Goal: Information Seeking & Learning: Learn about a topic

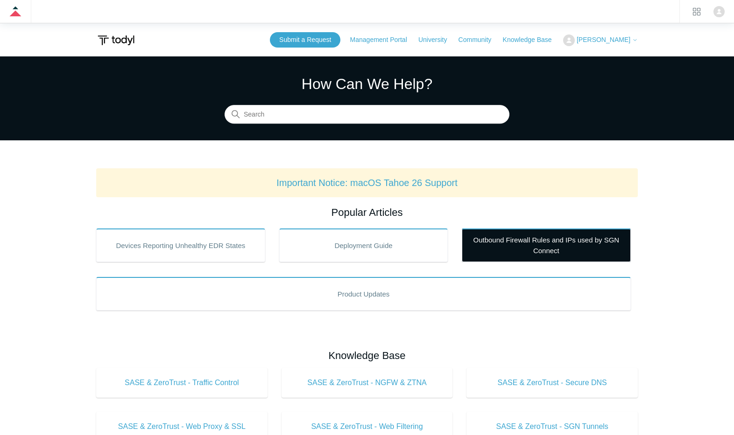
click at [534, 252] on link "Outbound Firewall Rules and IPs used by SGN Connect" at bounding box center [546, 246] width 169 height 34
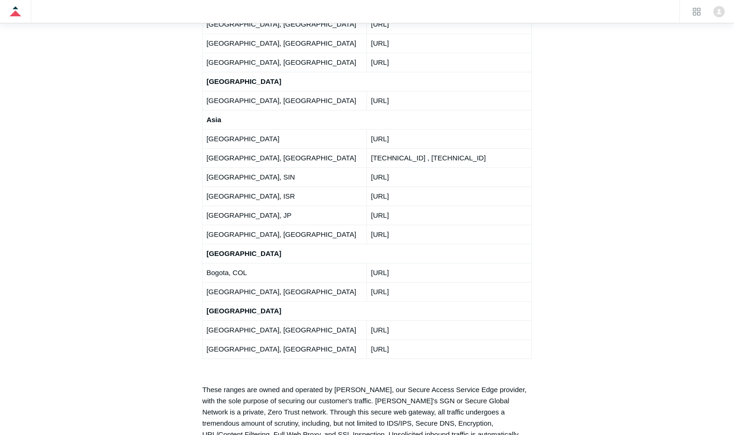
scroll to position [2002, 0]
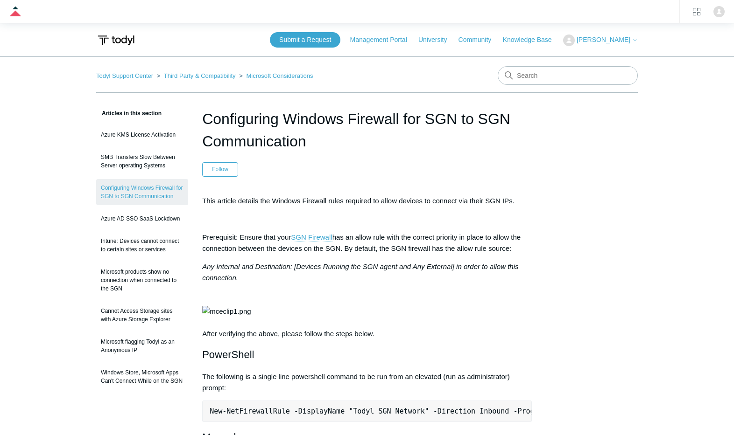
click at [303, 237] on link "SGN Firewall" at bounding box center [311, 237] width 41 height 8
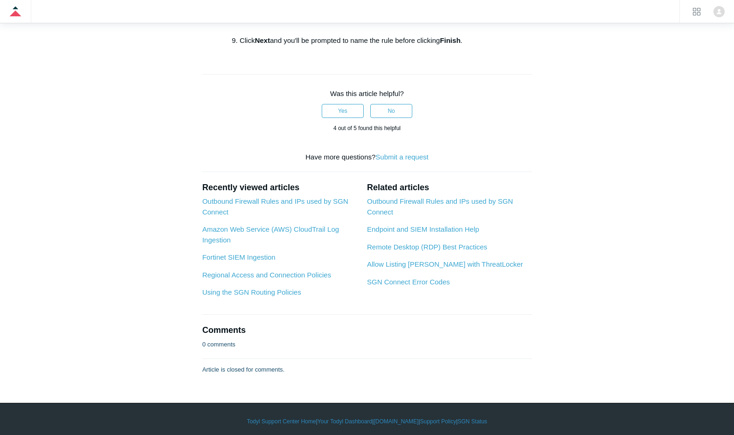
scroll to position [1899, 0]
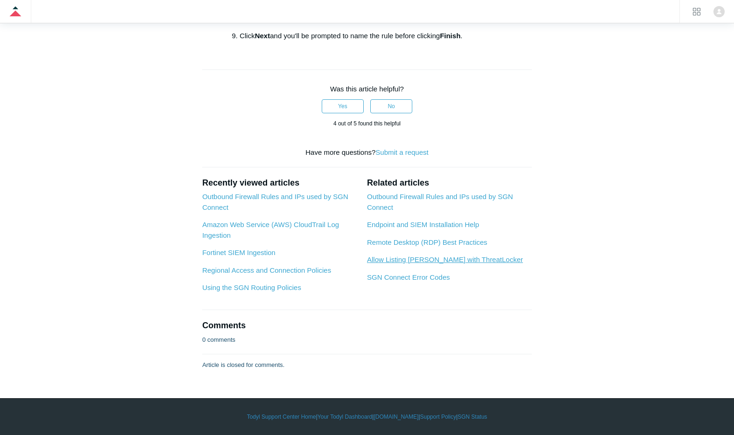
click at [409, 259] on link "Allow Listing [PERSON_NAME] with ThreatLocker" at bounding box center [445, 260] width 156 height 8
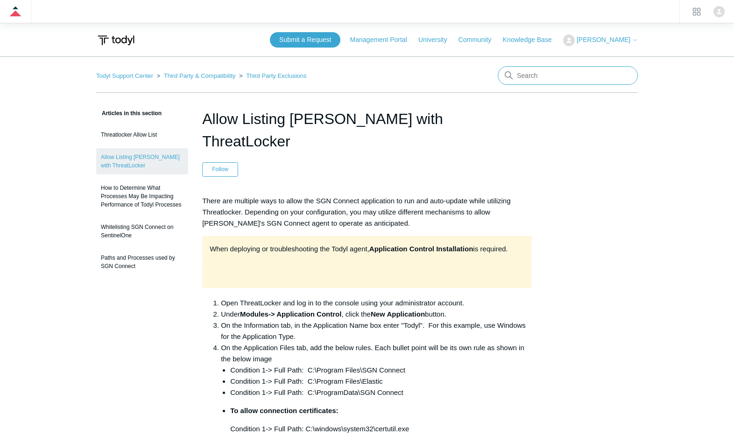
click at [545, 75] on input "Search" at bounding box center [567, 75] width 140 height 19
type input "sonicwall"
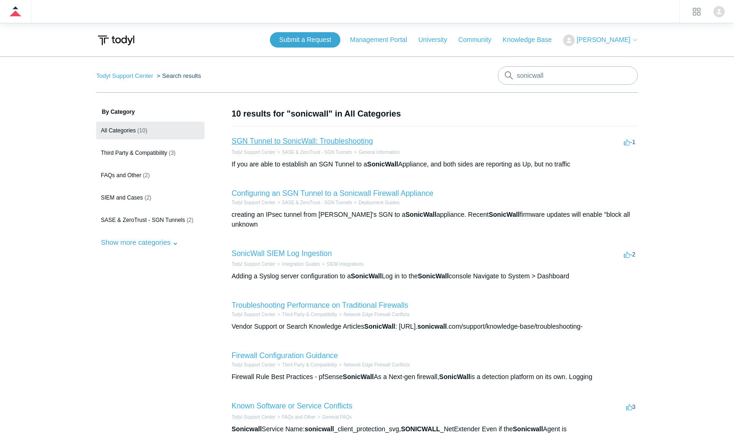
click at [352, 141] on link "SGN Tunnel to SonicWall: Troubleshooting" at bounding box center [301, 141] width 141 height 8
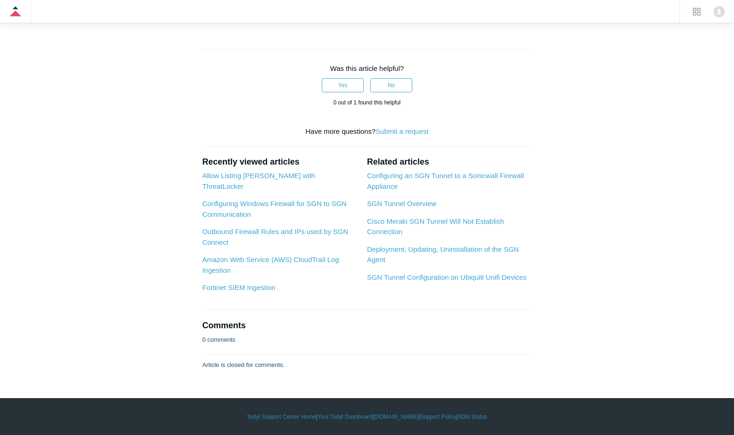
scroll to position [373, 0]
click at [404, 190] on link "Configuring an SGN Tunnel to a Sonicwall Firewall Appliance" at bounding box center [445, 181] width 157 height 19
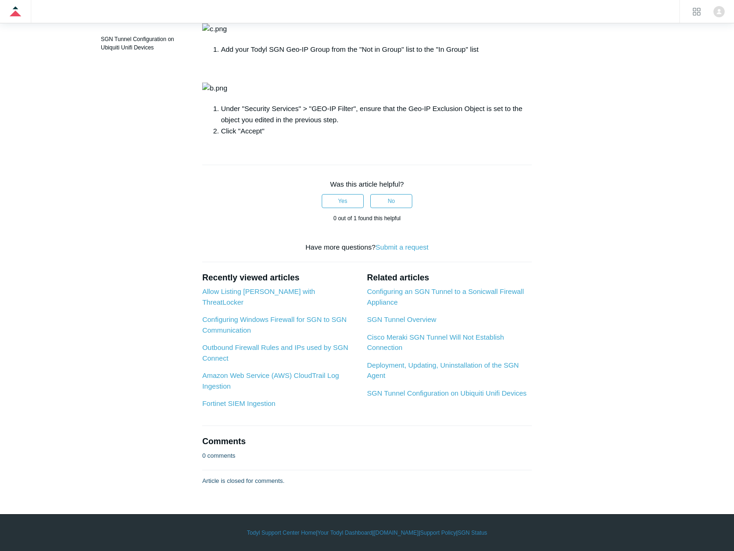
scroll to position [0, 0]
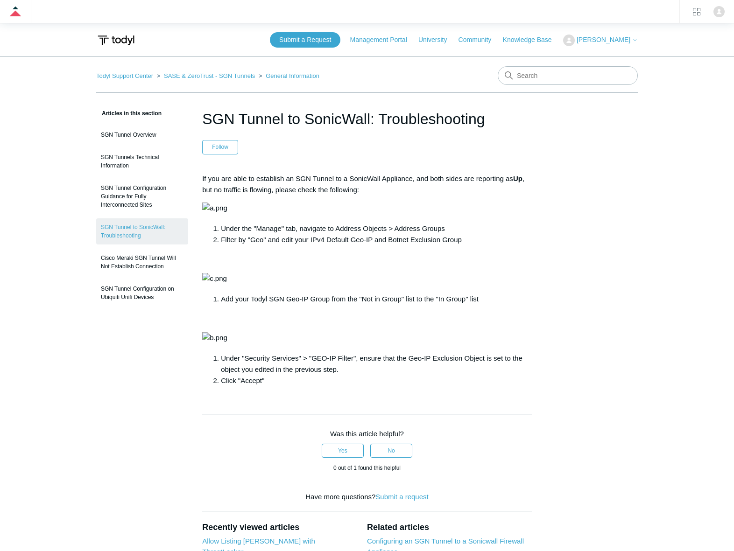
click at [538, 86] on nav "Todyl Support Center SASE & ZeroTrust - SGN Tunnels General Information" at bounding box center [366, 79] width 541 height 27
click at [542, 76] on input "Search" at bounding box center [567, 75] width 140 height 19
type input "sonicwall"
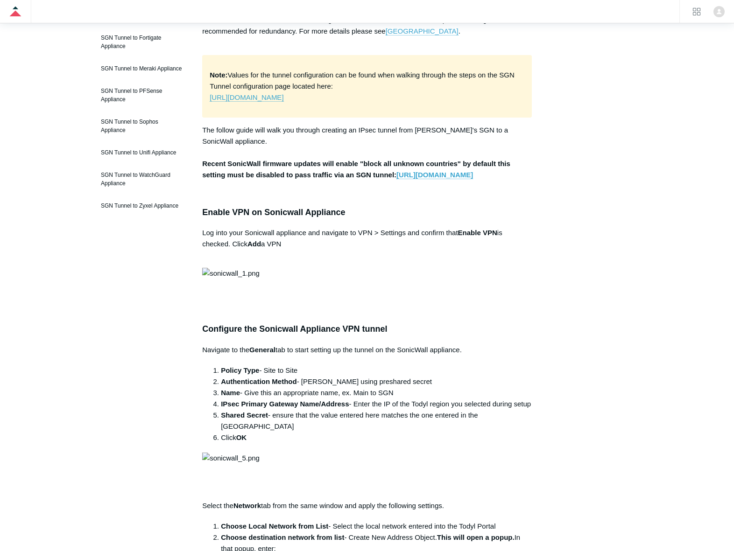
scroll to position [93, 0]
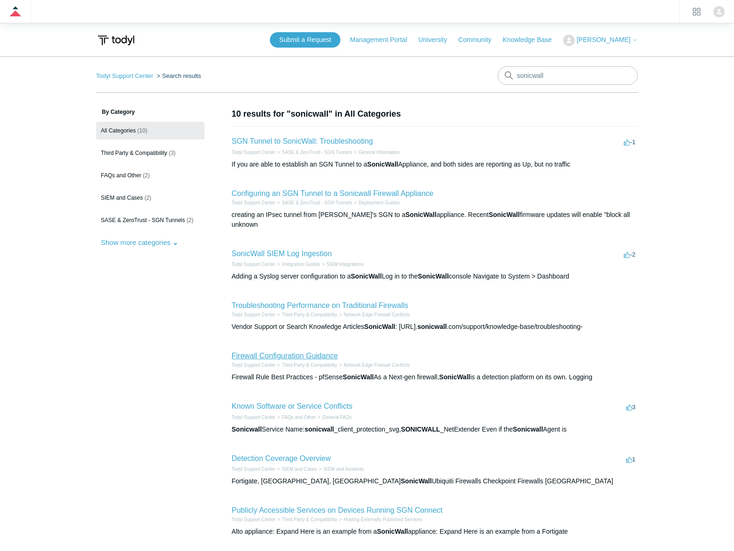
click at [257, 352] on link "Firewall Configuration Guidance" at bounding box center [284, 356] width 106 height 8
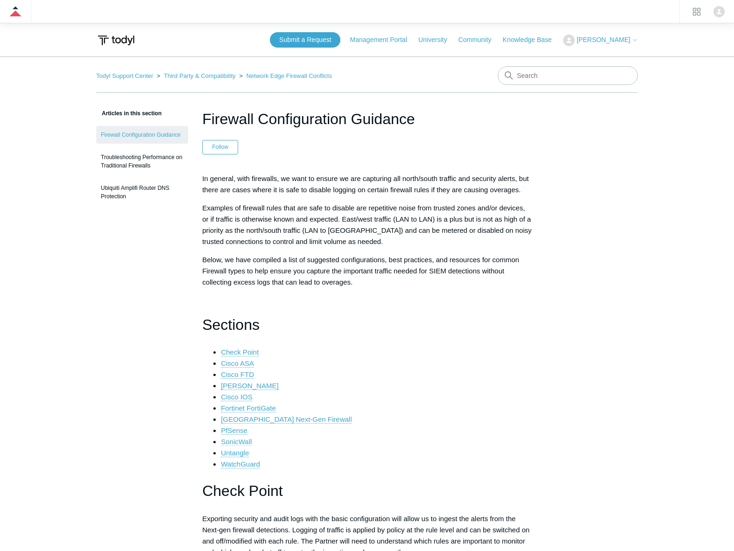
click at [239, 439] on link "SonicWall" at bounding box center [236, 442] width 31 height 8
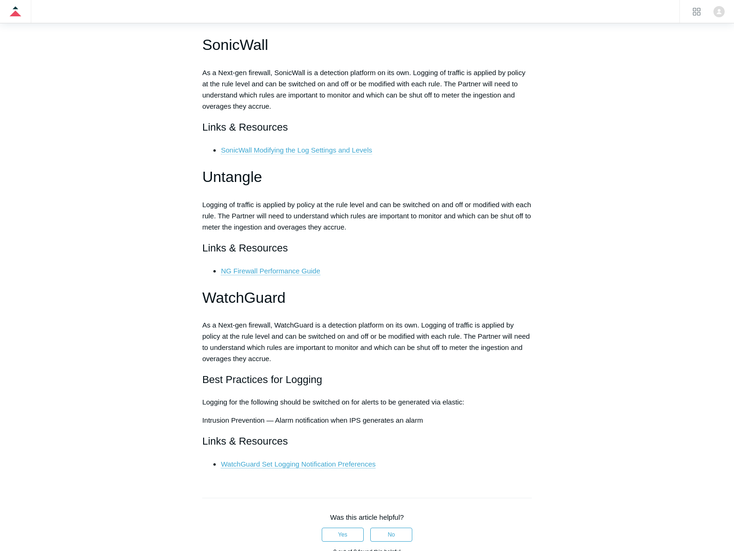
click at [265, 153] on link "SonicWall Modifying the Log Settings and Levels" at bounding box center [296, 150] width 151 height 8
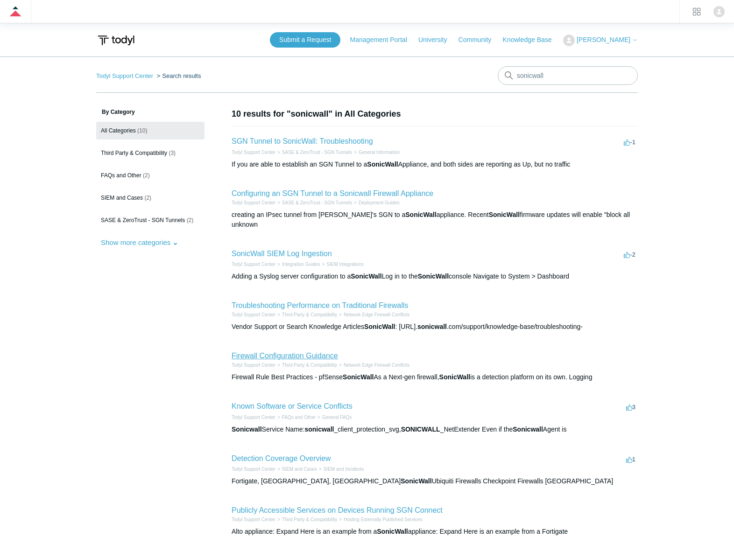
click at [273, 352] on link "Firewall Configuration Guidance" at bounding box center [284, 356] width 106 height 8
click at [263, 301] on link "Troubleshooting Performance on Traditional Firewalls" at bounding box center [319, 305] width 176 height 8
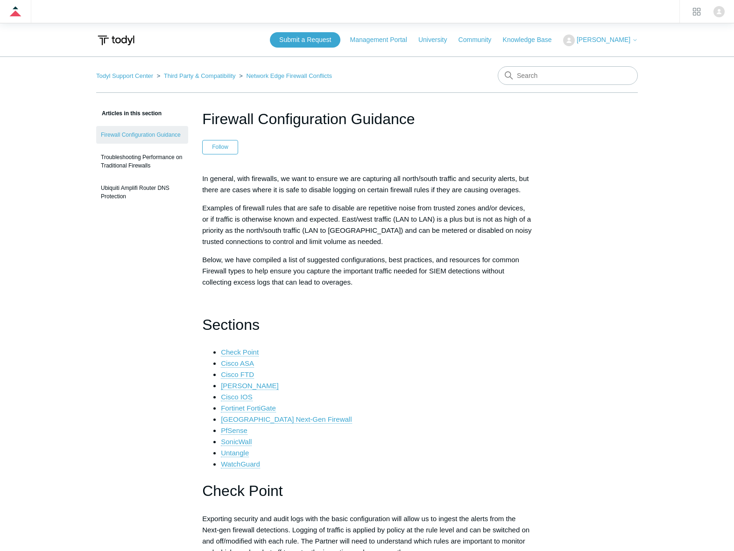
scroll to position [187, 0]
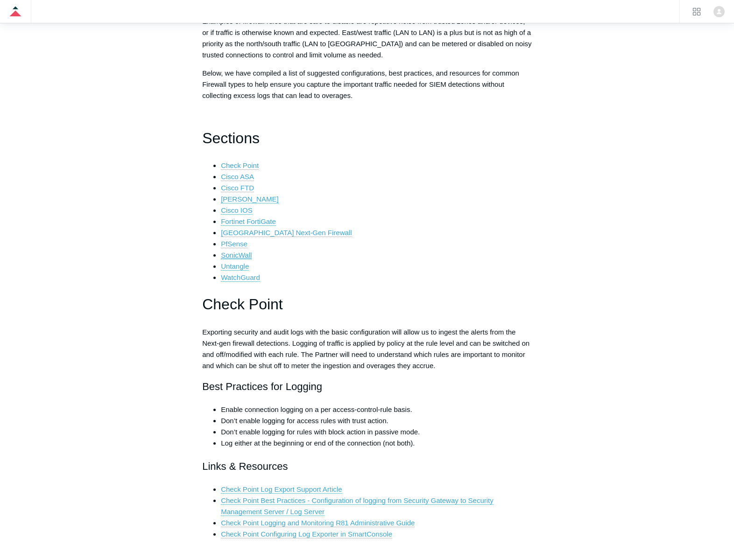
click at [236, 256] on link "SonicWall" at bounding box center [236, 255] width 31 height 8
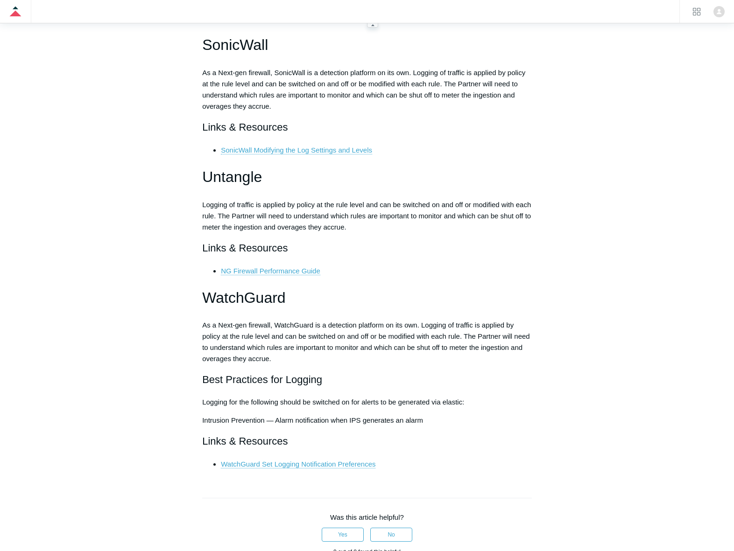
scroll to position [187, 0]
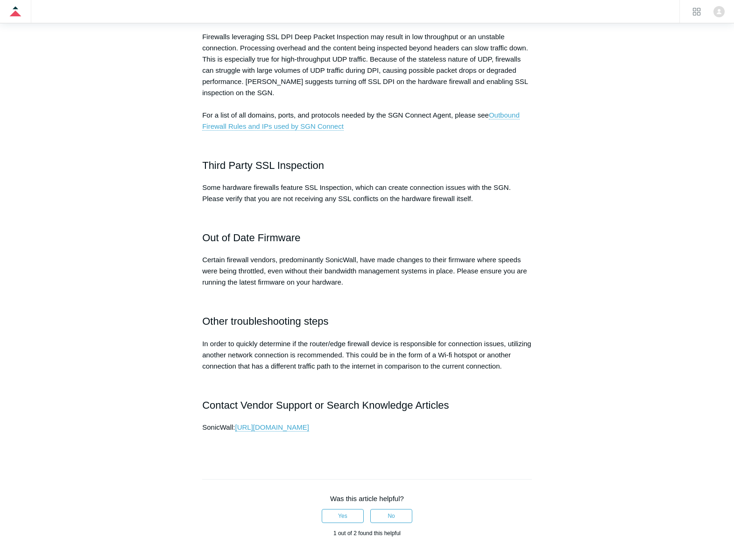
scroll to position [467, 0]
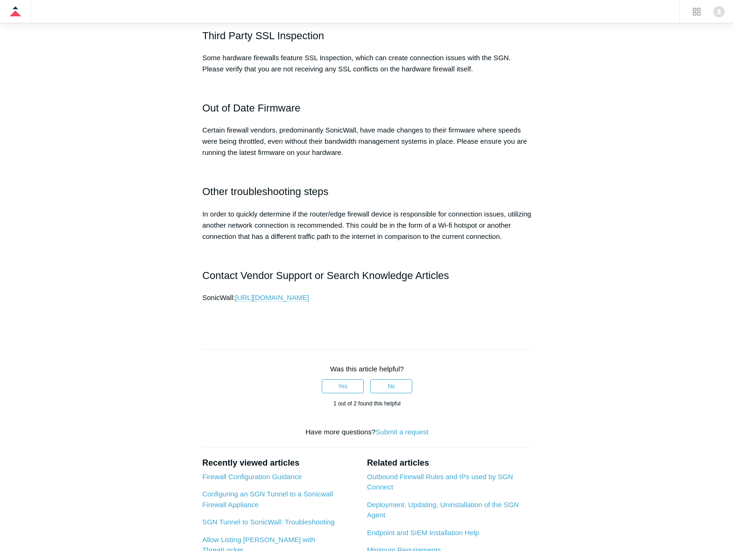
click at [309, 296] on link "[URL][DOMAIN_NAME]" at bounding box center [272, 298] width 74 height 8
